Goal: Find specific page/section: Find specific page/section

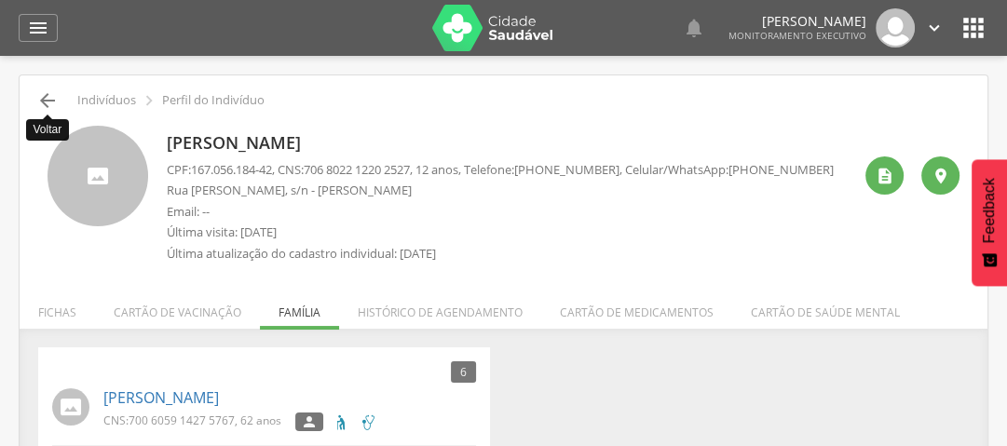
click at [51, 98] on icon "" at bounding box center [47, 100] width 22 height 22
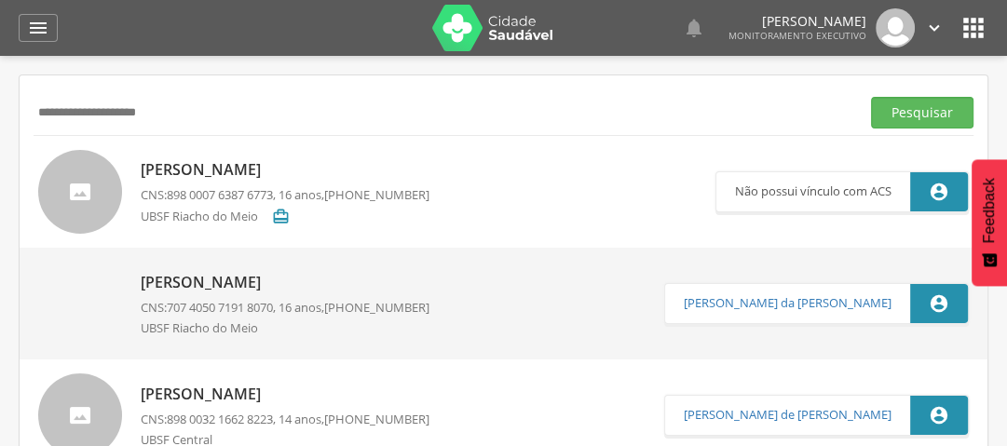
scroll to position [56, 0]
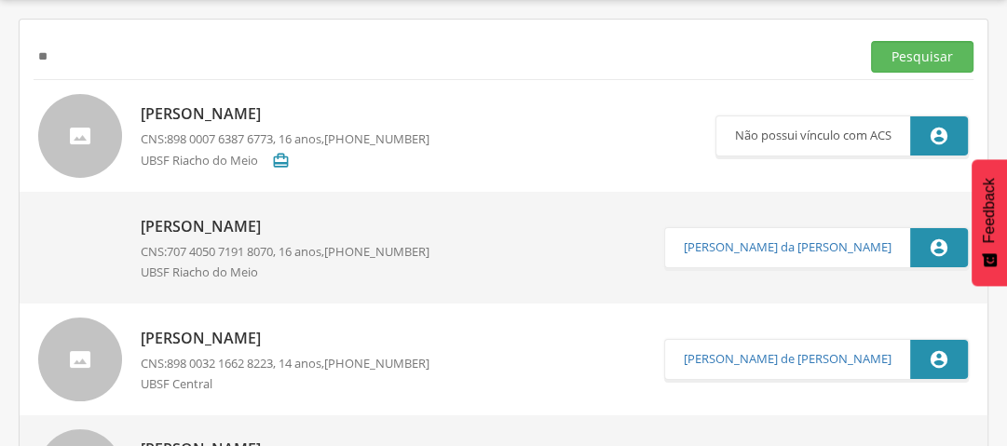
type input "*"
click at [925, 50] on button "Pesquisar" at bounding box center [922, 57] width 103 height 32
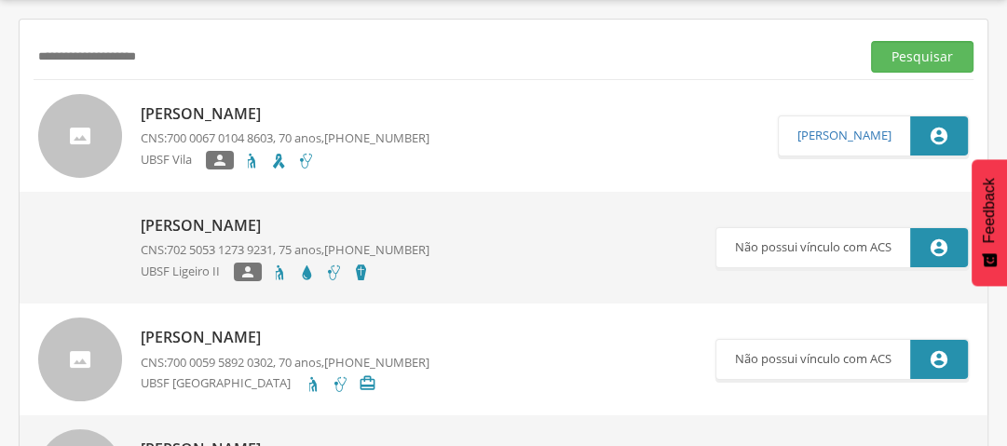
click at [245, 118] on p "[PERSON_NAME]" at bounding box center [285, 113] width 289 height 21
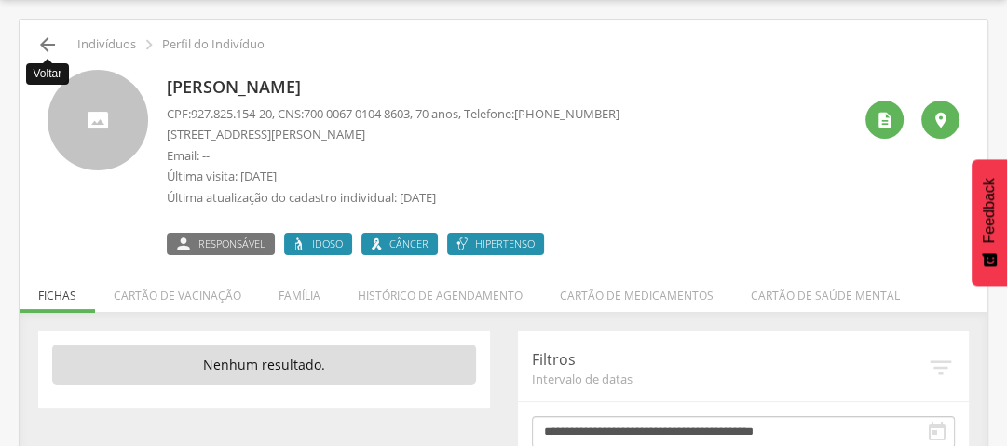
click at [48, 48] on icon "" at bounding box center [47, 45] width 22 height 22
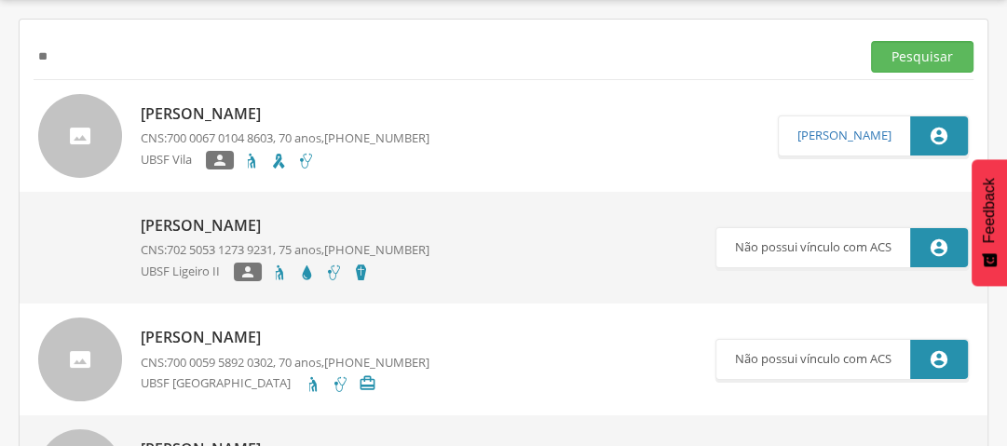
type input "*"
type input "**********"
click at [949, 56] on button "Pesquisar" at bounding box center [922, 57] width 103 height 32
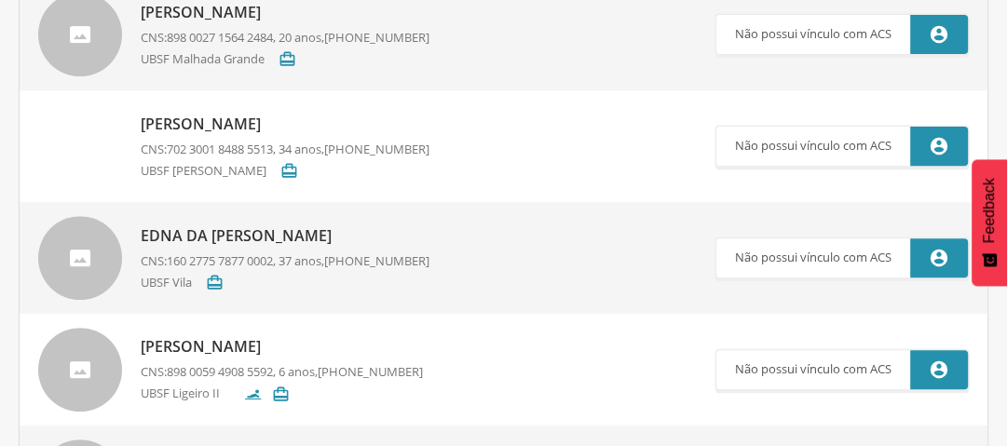
scroll to position [354, 0]
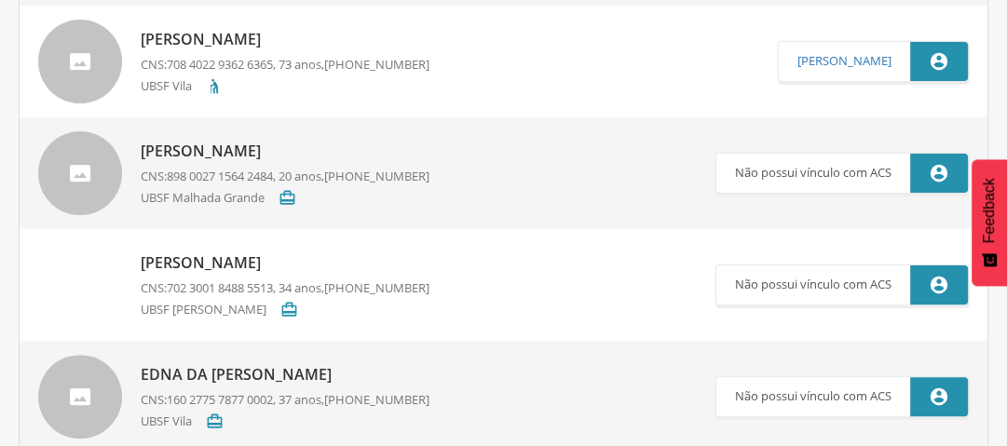
click at [287, 40] on p "[PERSON_NAME]" at bounding box center [285, 39] width 289 height 21
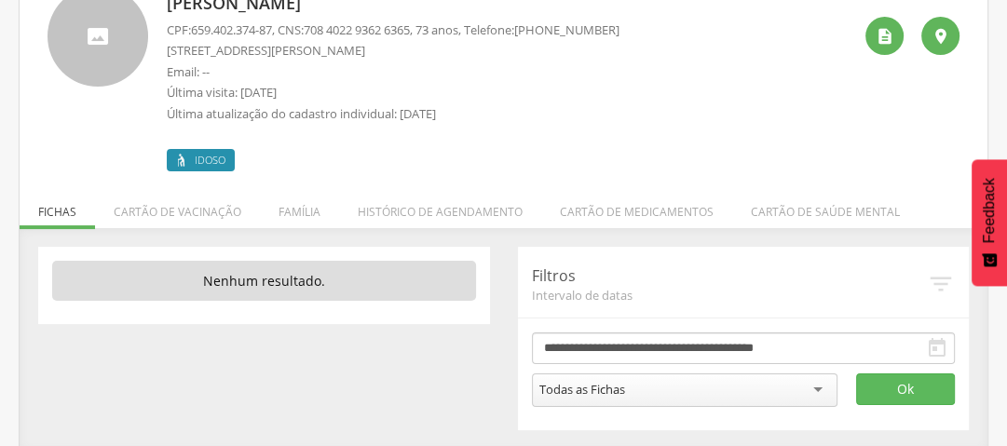
scroll to position [65, 0]
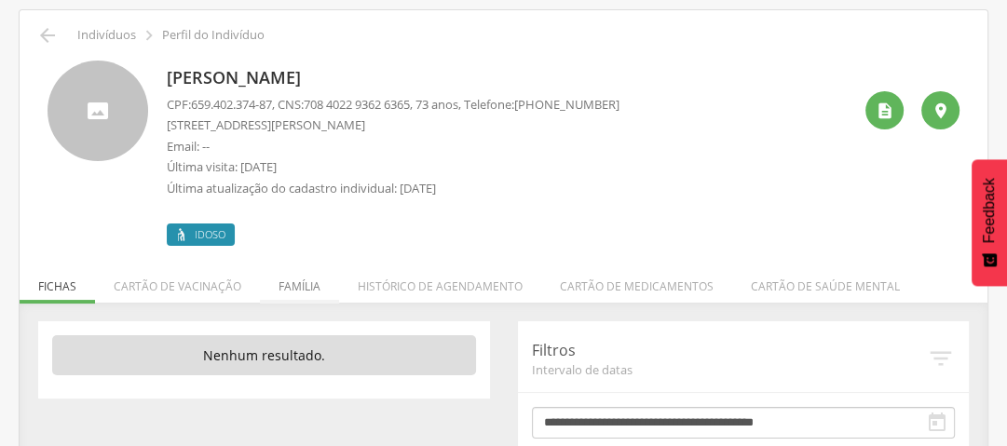
click at [293, 284] on li "Família" at bounding box center [299, 282] width 79 height 44
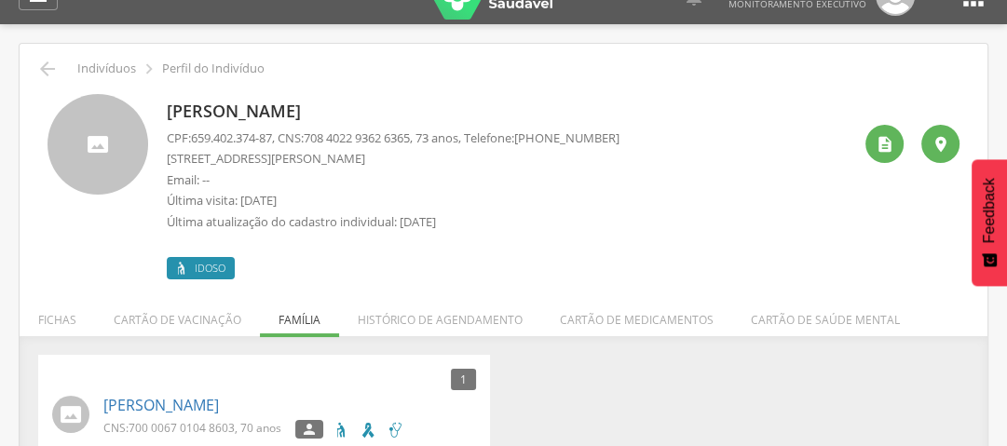
scroll to position [0, 0]
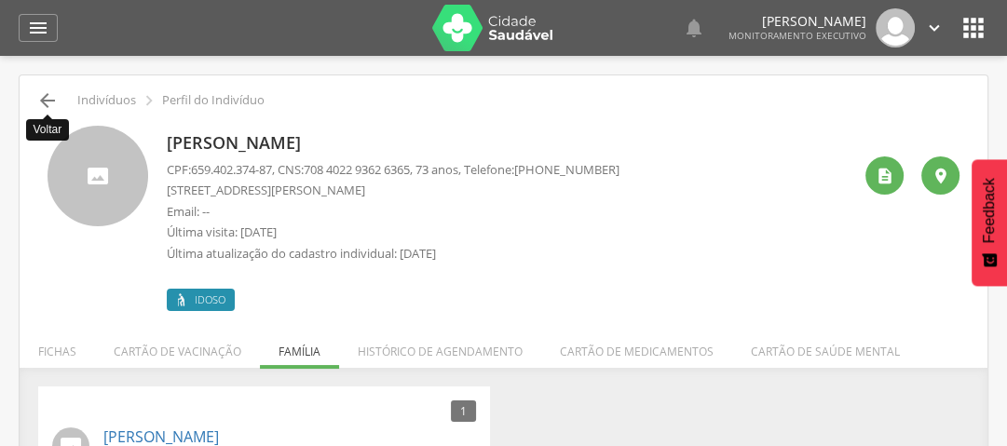
click at [50, 97] on icon "" at bounding box center [47, 100] width 22 height 22
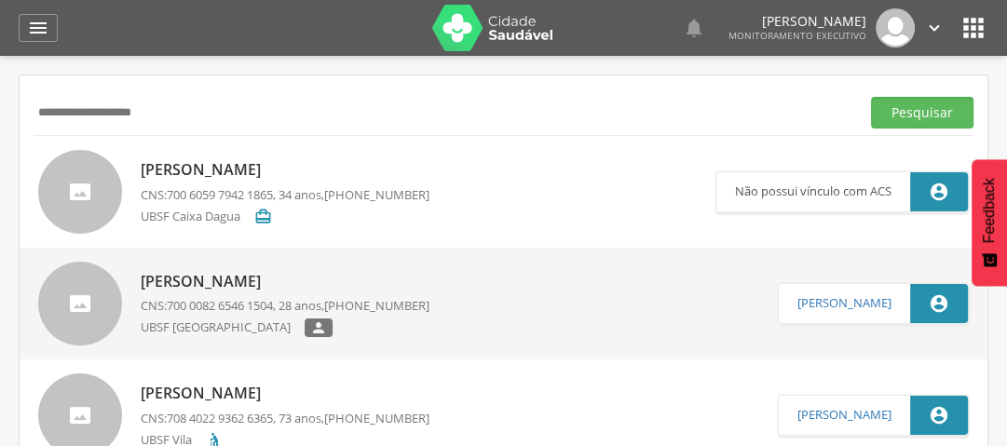
scroll to position [56, 0]
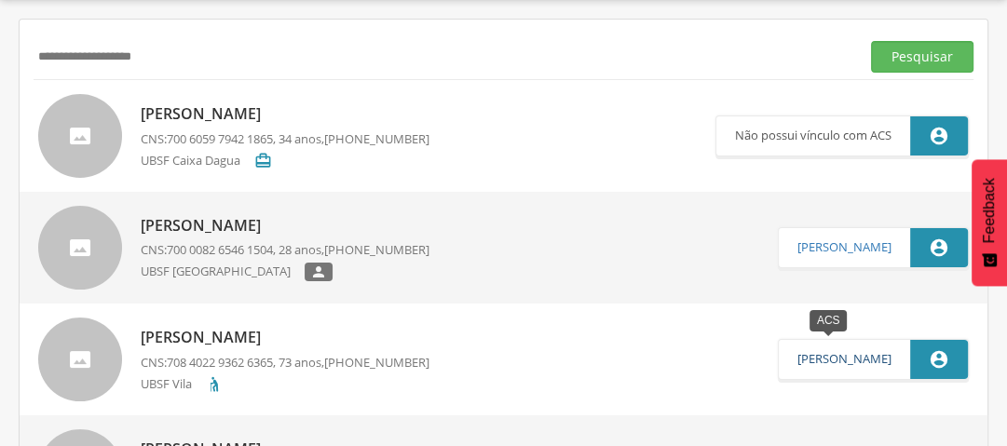
click at [853, 362] on link "[PERSON_NAME]" at bounding box center [845, 359] width 94 height 15
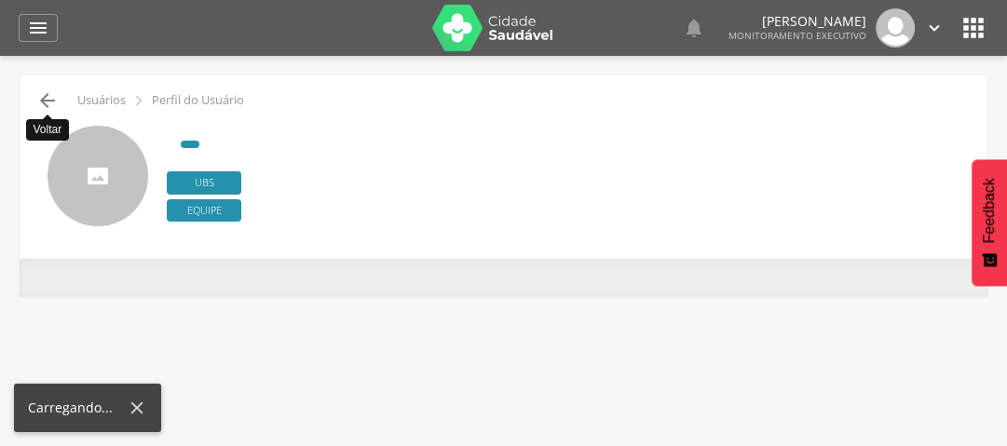
click at [42, 99] on icon "" at bounding box center [47, 100] width 22 height 22
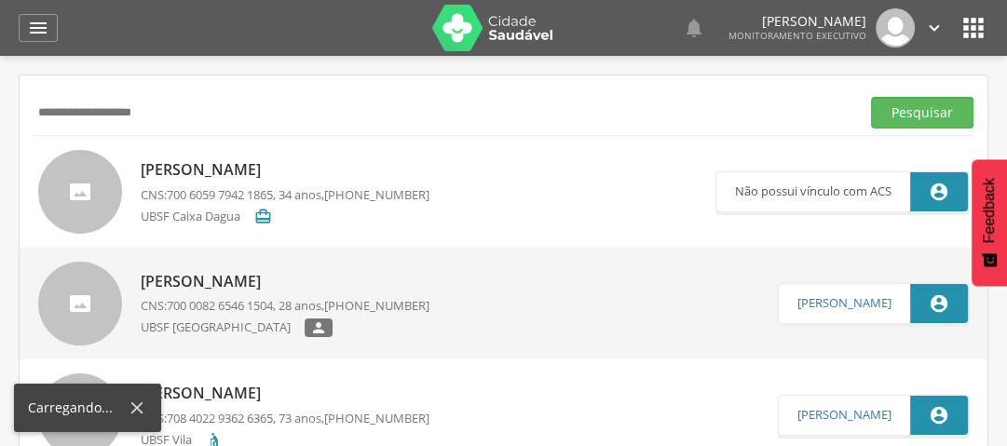
scroll to position [56, 0]
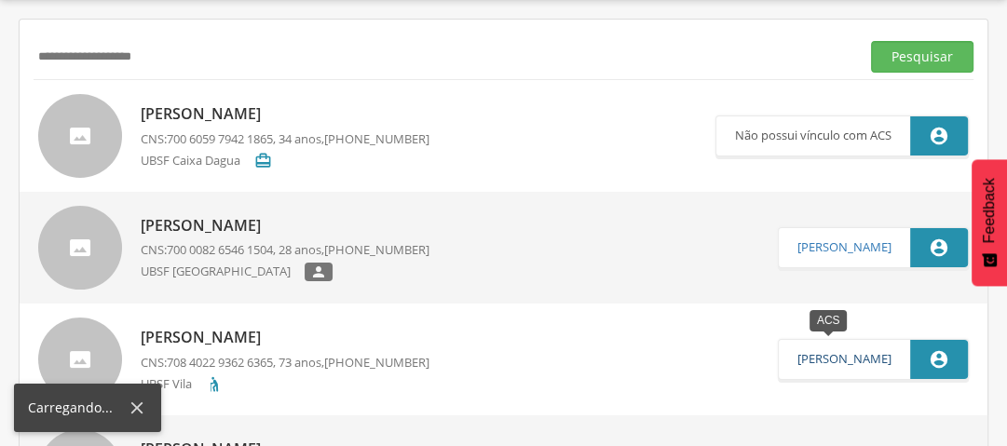
click at [798, 358] on link "[PERSON_NAME]" at bounding box center [845, 359] width 94 height 15
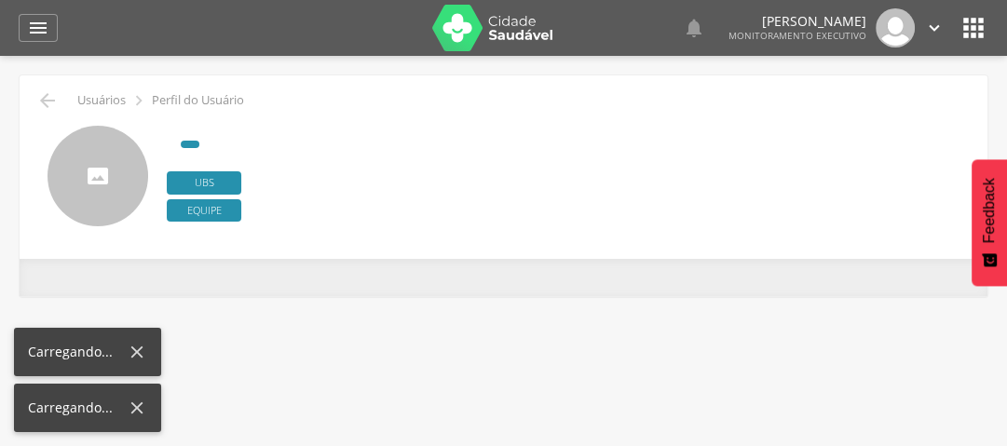
click at [191, 180] on span "Ubs" at bounding box center [204, 182] width 75 height 23
click at [229, 203] on span "Equipe" at bounding box center [204, 210] width 75 height 23
click at [48, 102] on icon "" at bounding box center [47, 100] width 22 height 22
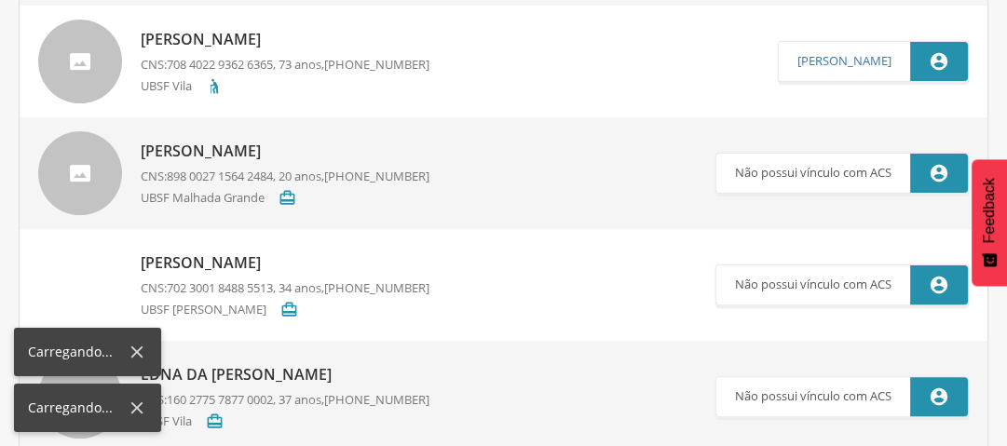
scroll to position [280, 0]
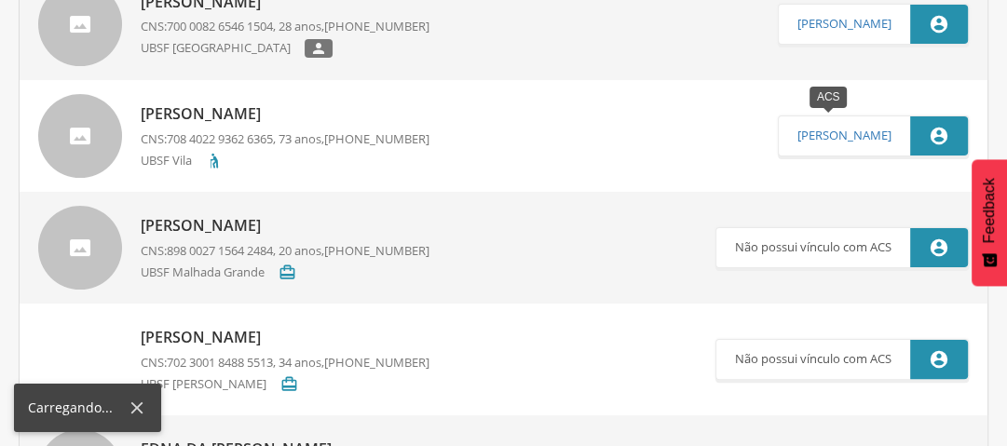
click at [939, 143] on icon "" at bounding box center [939, 136] width 21 height 21
click at [819, 143] on link "[PERSON_NAME]" at bounding box center [845, 136] width 94 height 15
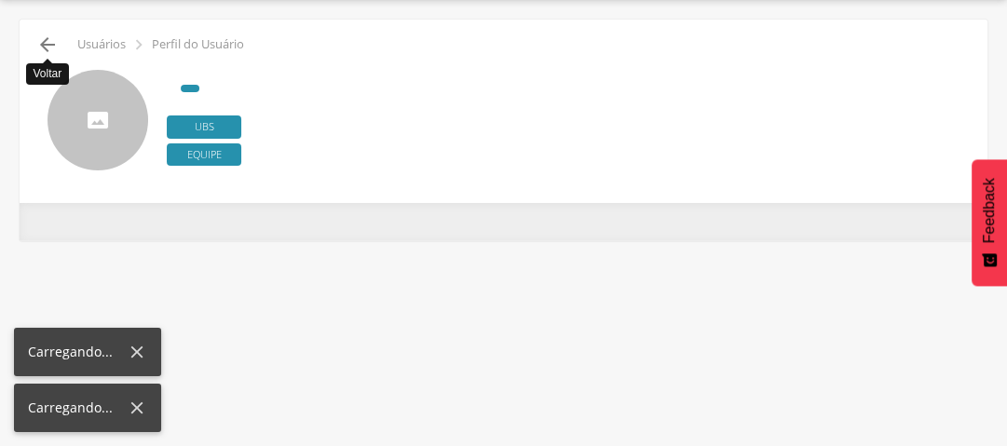
click at [41, 39] on icon "" at bounding box center [47, 45] width 22 height 22
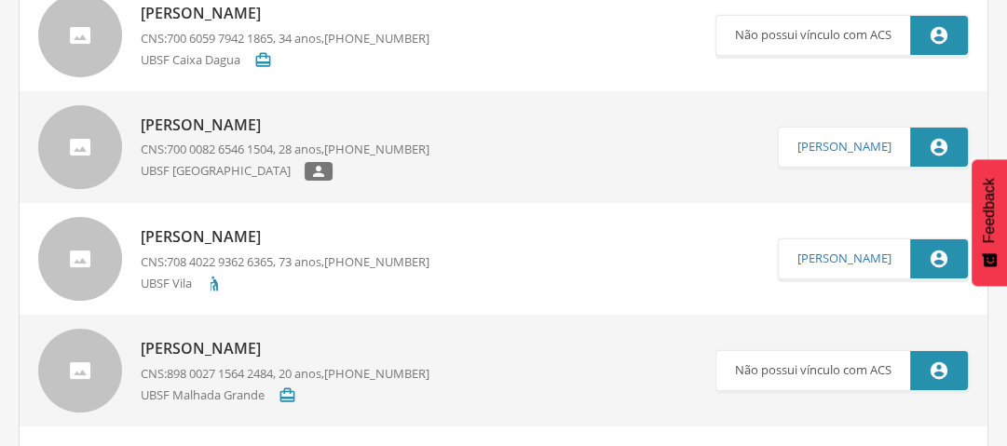
scroll to position [130, 0]
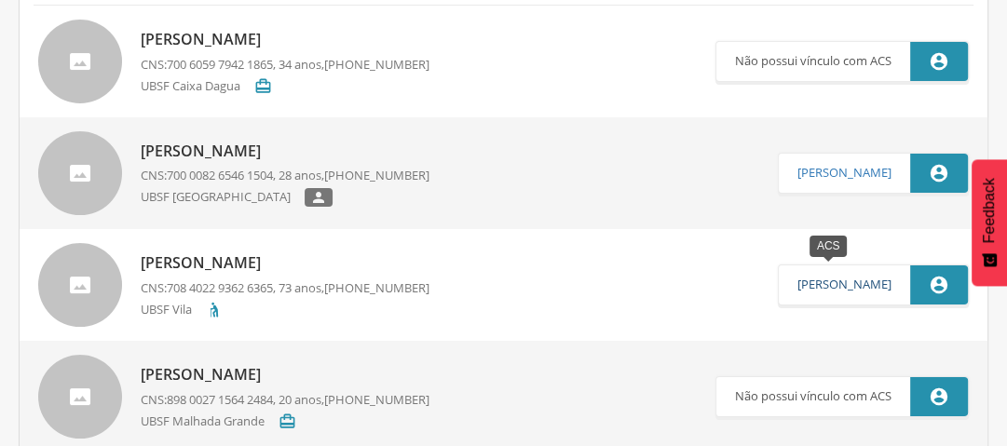
click at [798, 284] on link "[PERSON_NAME]" at bounding box center [845, 285] width 94 height 15
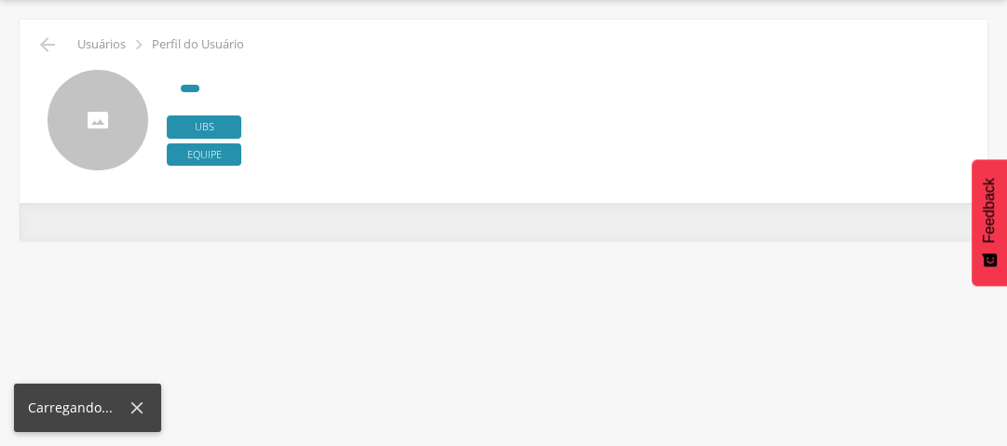
scroll to position [56, 0]
